Goal: Register for event/course

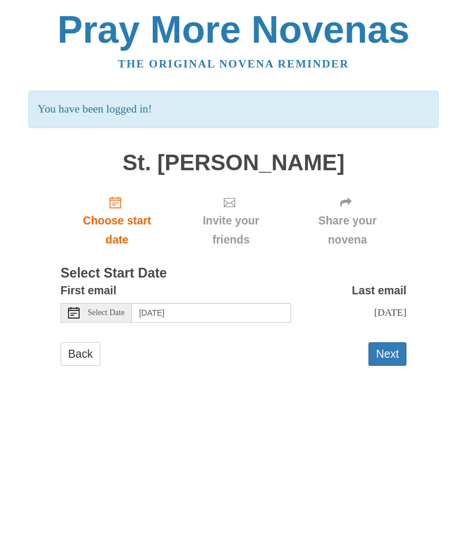
click at [124, 208] on link "Choose start date" at bounding box center [117, 220] width 113 height 69
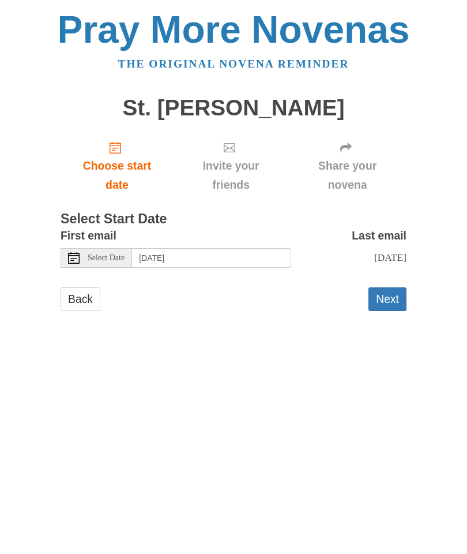
click at [392, 310] on button "Next" at bounding box center [387, 299] width 38 height 24
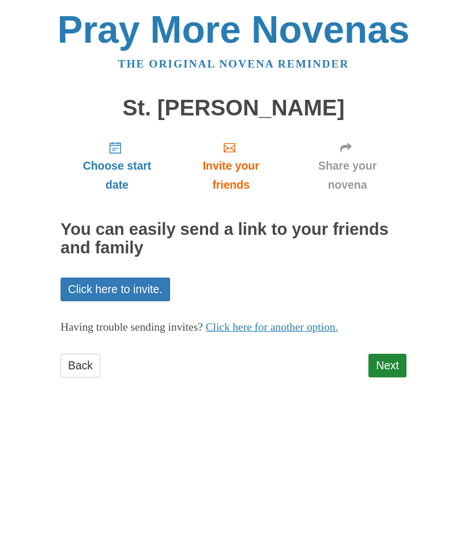
click at [392, 364] on link "Next" at bounding box center [387, 365] width 38 height 24
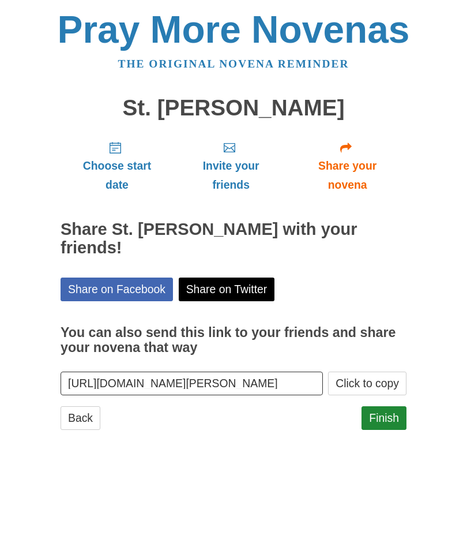
click at [388, 406] on link "Finish" at bounding box center [384, 418] width 45 height 24
